Goal: Task Accomplishment & Management: Use online tool/utility

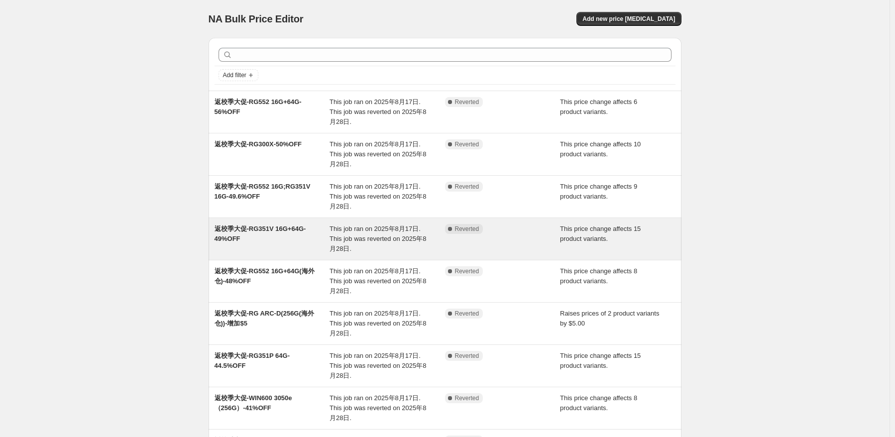
scroll to position [173, 0]
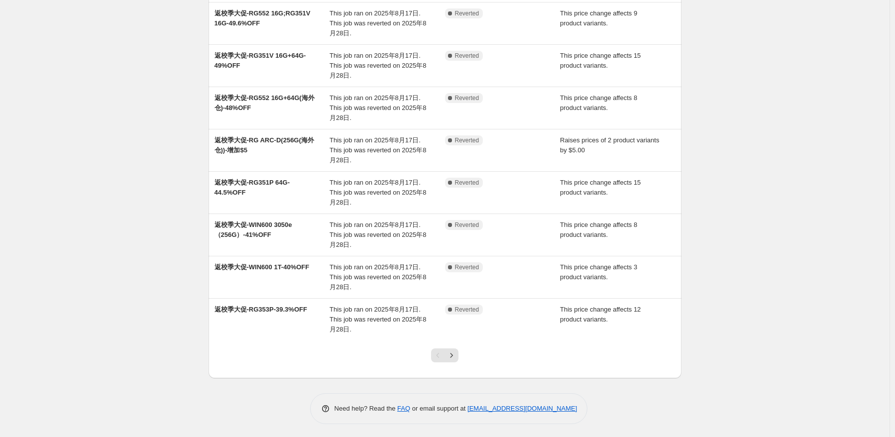
click at [452, 362] on div at bounding box center [444, 359] width 40 height 38
click at [453, 353] on icon "Next" at bounding box center [451, 355] width 2 height 4
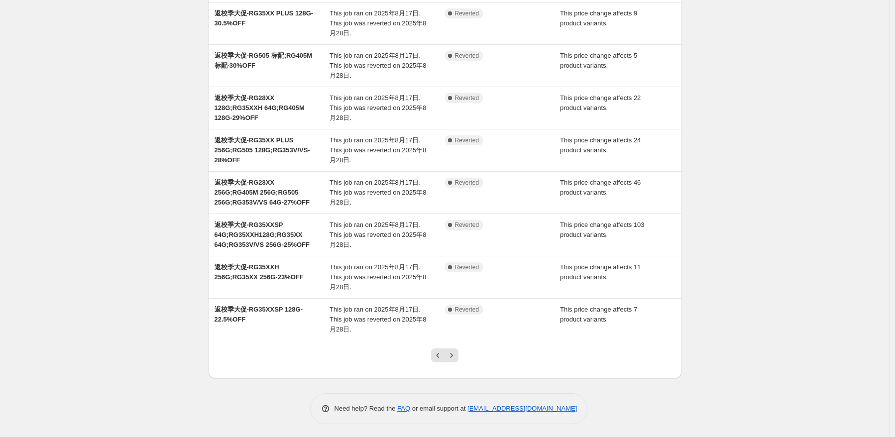
click at [462, 357] on div at bounding box center [444, 359] width 40 height 38
click at [456, 353] on icon "Next" at bounding box center [451, 355] width 10 height 10
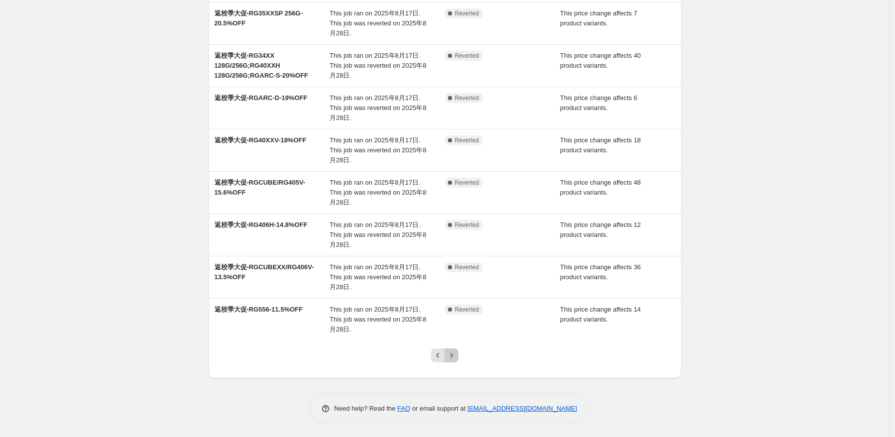
drag, startPoint x: 456, startPoint y: 350, endPoint x: 460, endPoint y: 338, distance: 12.1
click at [456, 350] on icon "Next" at bounding box center [451, 355] width 10 height 10
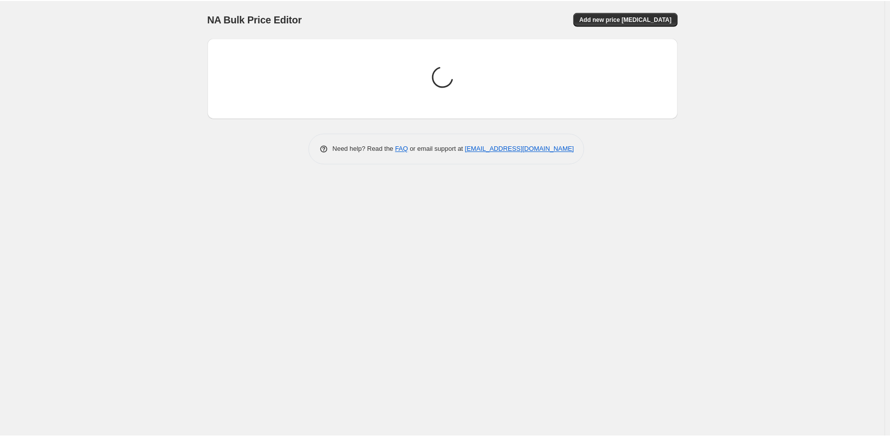
scroll to position [0, 0]
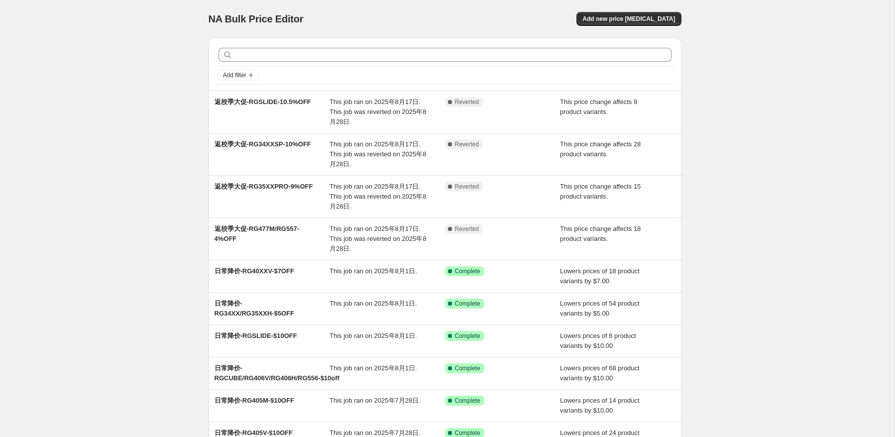
click at [88, 19] on div "NA Bulk Price Editor. This page is ready NA Bulk Price Editor Add new price cha…" at bounding box center [444, 276] width 889 height 552
click at [70, 141] on div "NA Bulk Price Editor. This page is ready NA Bulk Price Editor Add new price cha…" at bounding box center [444, 276] width 889 height 552
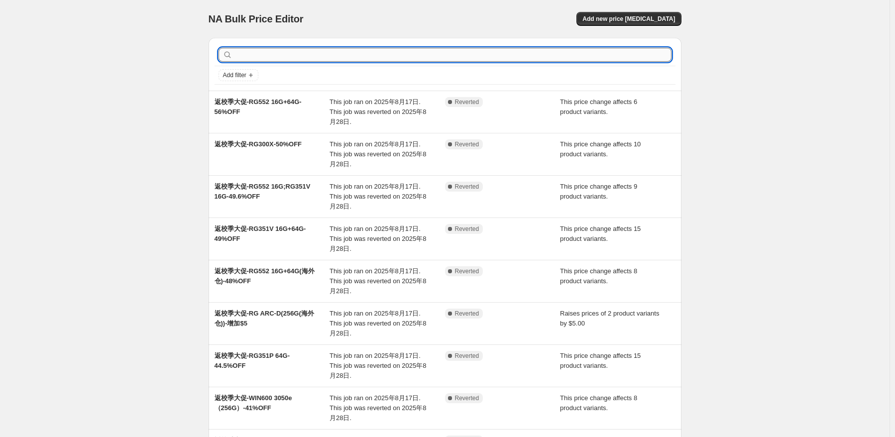
click at [297, 49] on input "text" at bounding box center [452, 55] width 437 height 14
type input "353PS"
click at [364, 54] on input "text" at bounding box center [452, 55] width 437 height 14
type input "a"
type input "ARC-D"
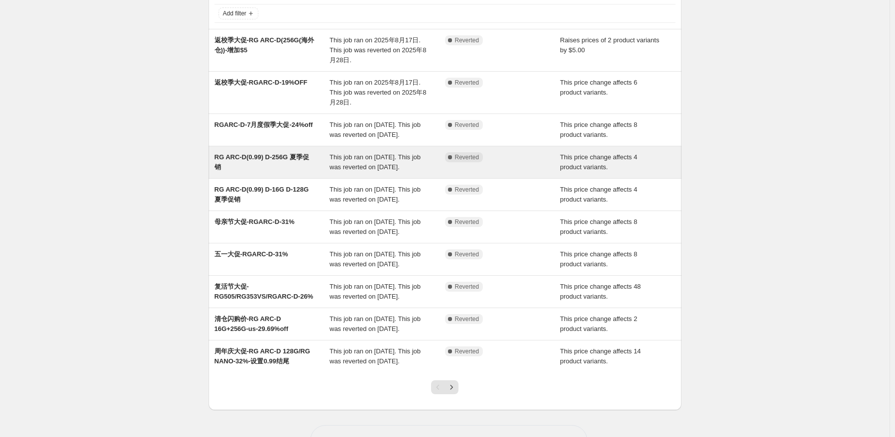
scroll to position [100, 0]
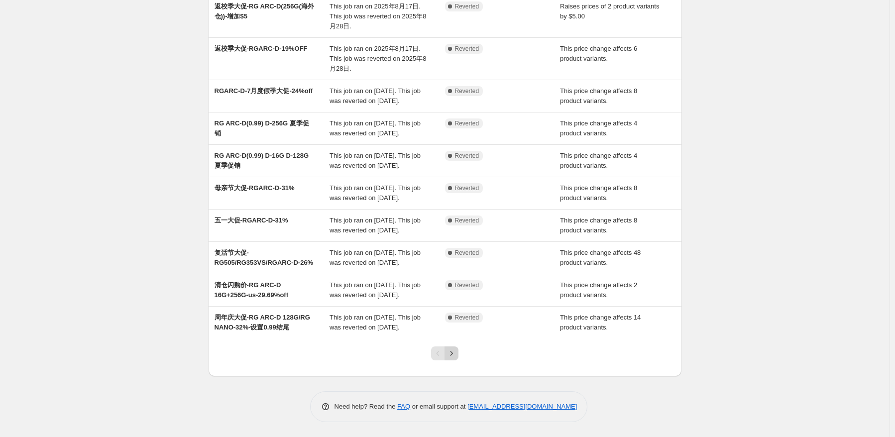
click at [456, 358] on icon "Next" at bounding box center [451, 353] width 10 height 10
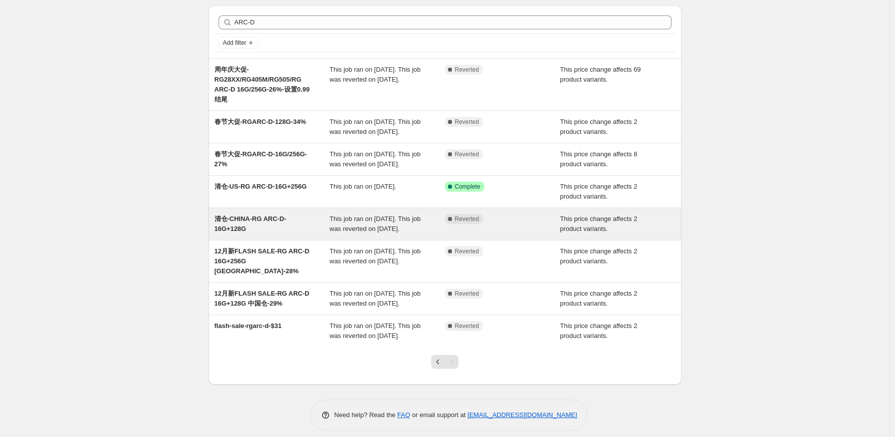
scroll to position [50, 0]
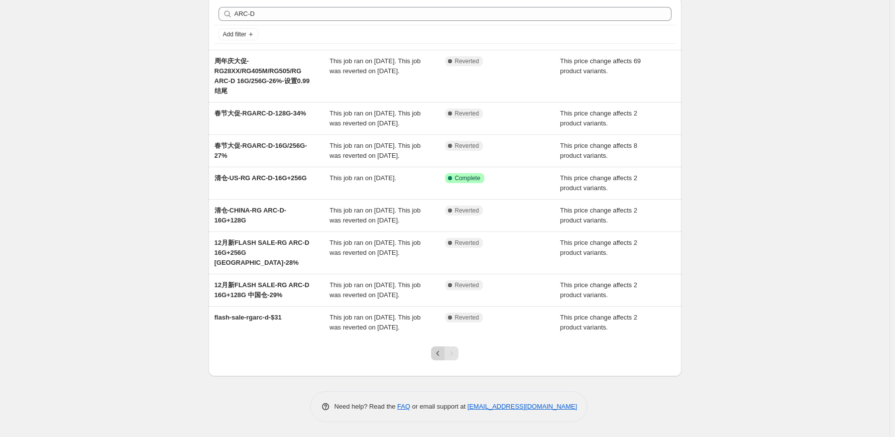
click at [441, 358] on icon "Previous" at bounding box center [438, 353] width 10 height 10
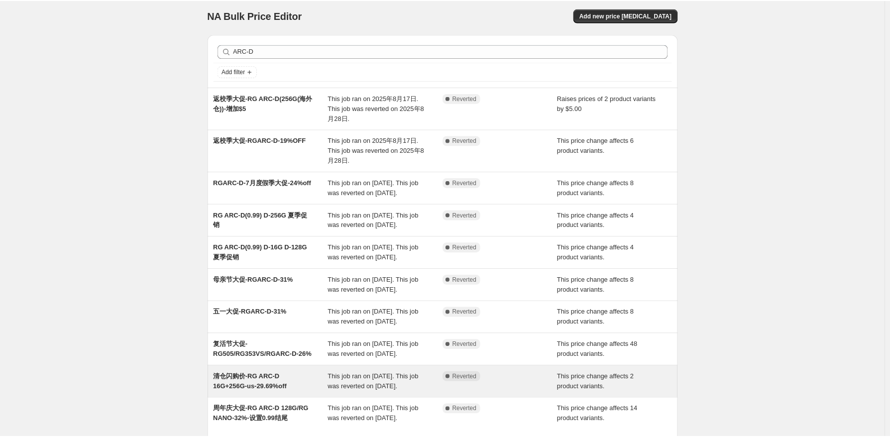
scroll to position [0, 0]
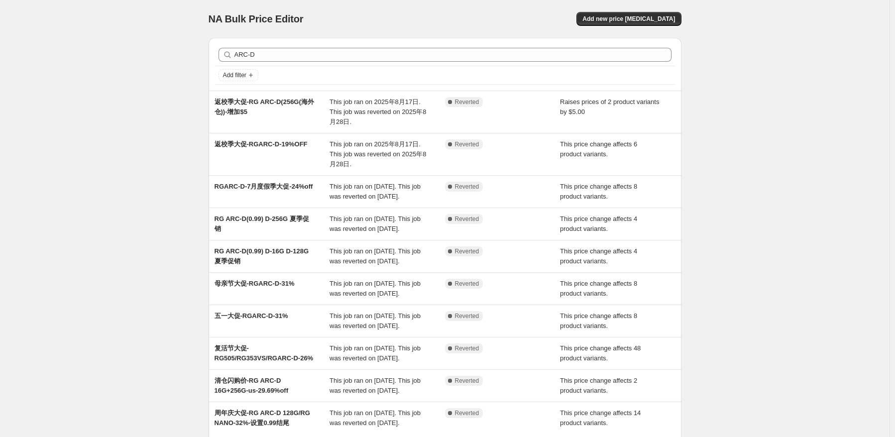
click at [749, 246] on div "NA Bulk Price Editor. This page is ready NA Bulk Price Editor Add new price cha…" at bounding box center [444, 266] width 889 height 532
click at [112, 61] on div "NA Bulk Price Editor. This page is ready NA Bulk Price Editor Add new price cha…" at bounding box center [444, 266] width 889 height 532
